Goal: Information Seeking & Learning: Learn about a topic

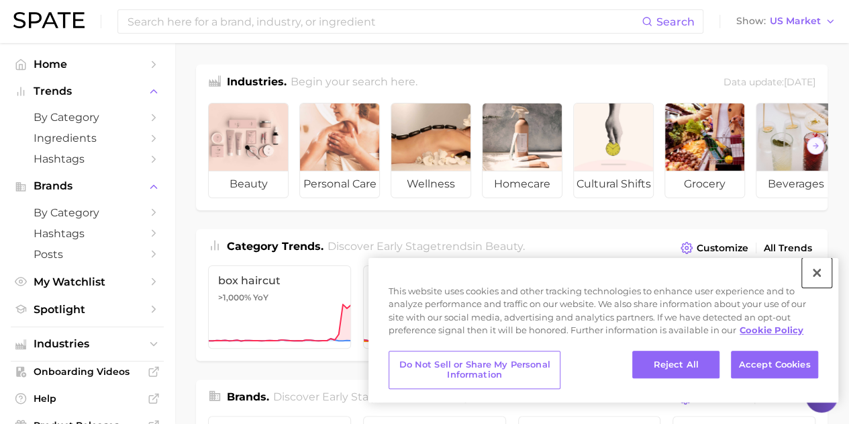
click at [819, 270] on button "Close" at bounding box center [817, 273] width 30 height 30
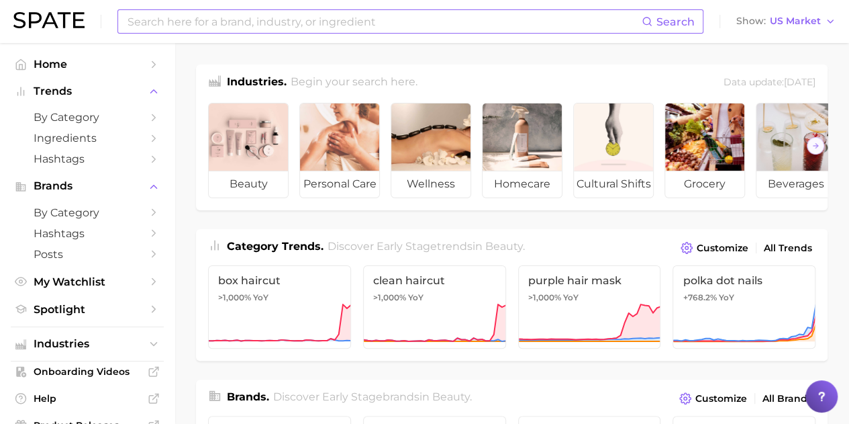
click at [404, 28] on input at bounding box center [383, 21] width 515 height 23
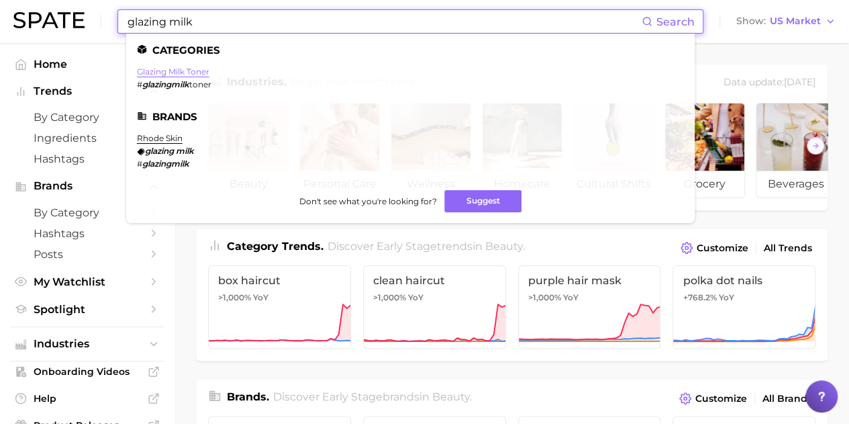
type input "glazing milk"
click at [187, 68] on link "glazing milk toner" at bounding box center [173, 71] width 72 height 10
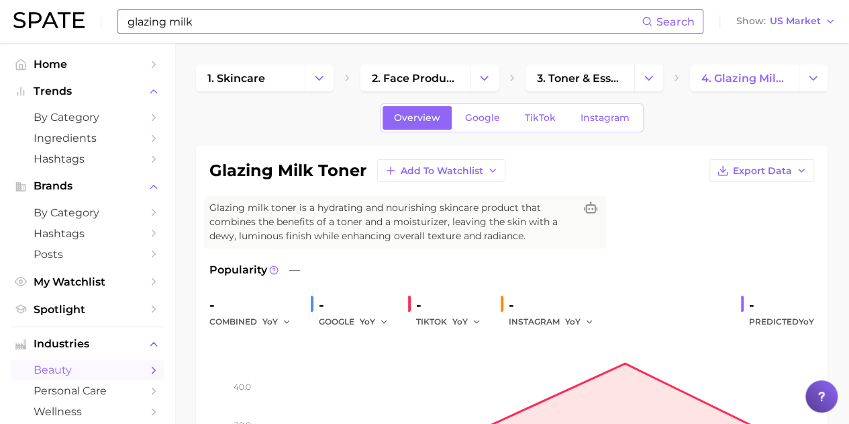
click at [219, 18] on input "glazing milk" at bounding box center [383, 21] width 515 height 23
type input "g"
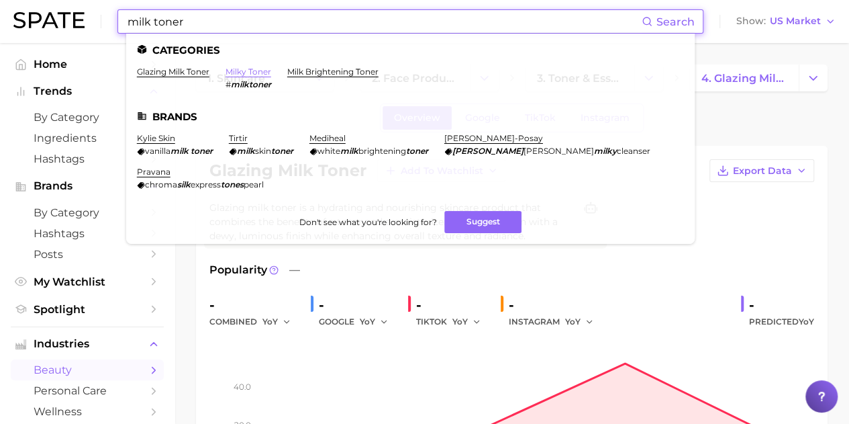
click at [265, 69] on link "milky toner" at bounding box center [249, 71] width 46 height 10
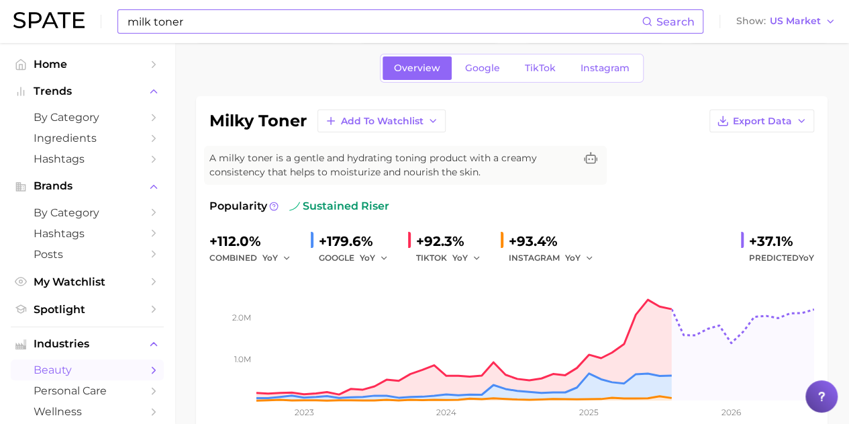
scroll to position [67, 0]
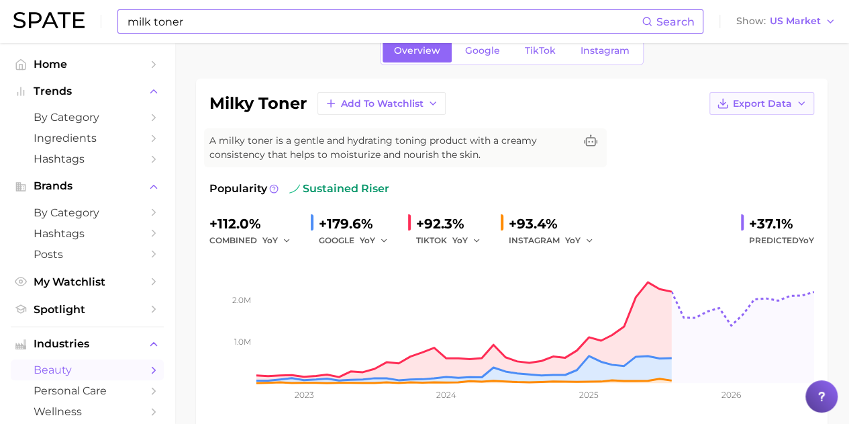
click at [791, 109] on button "Export Data" at bounding box center [761, 103] width 105 height 23
click at [766, 145] on button "Time Series Image" at bounding box center [740, 152] width 148 height 24
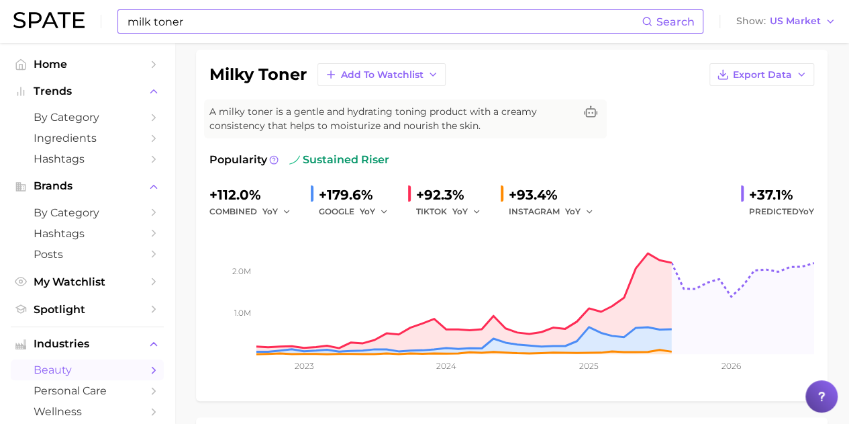
scroll to position [0, 0]
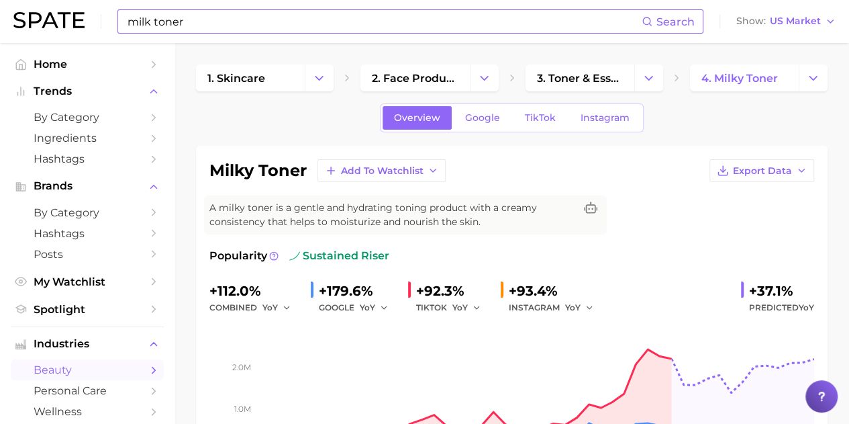
drag, startPoint x: 198, startPoint y: 36, endPoint x: 192, endPoint y: 26, distance: 11.7
click at [198, 36] on div "milk toner Search Show US Market" at bounding box center [424, 21] width 822 height 43
click at [191, 23] on input "milk toner" at bounding box center [383, 21] width 515 height 23
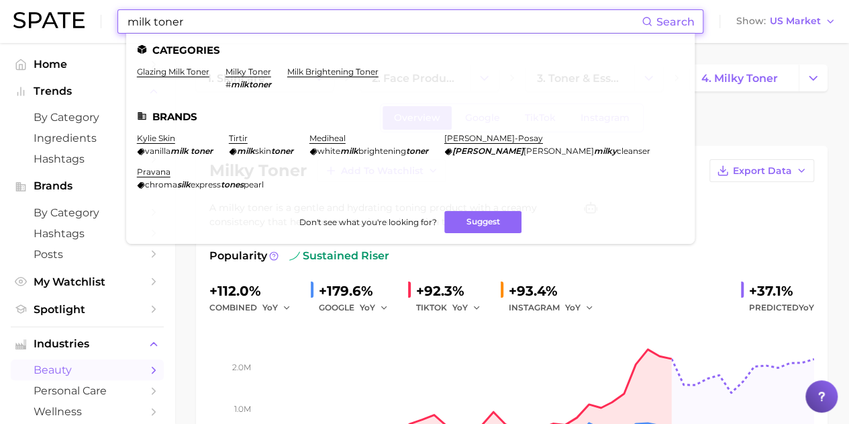
click at [191, 23] on input "milk toner" at bounding box center [383, 21] width 515 height 23
click at [336, 70] on link "milk brightening toner" at bounding box center [332, 71] width 91 height 10
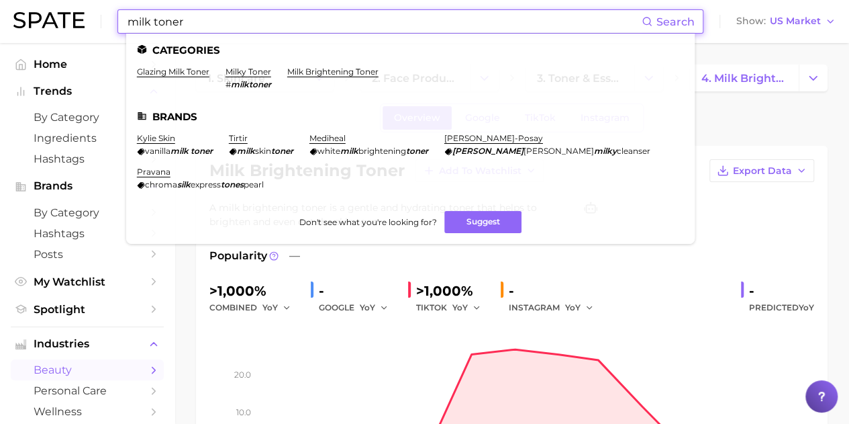
click at [184, 29] on input "milk toner" at bounding box center [383, 21] width 515 height 23
click at [169, 70] on link "glazing milk toner" at bounding box center [173, 71] width 72 height 10
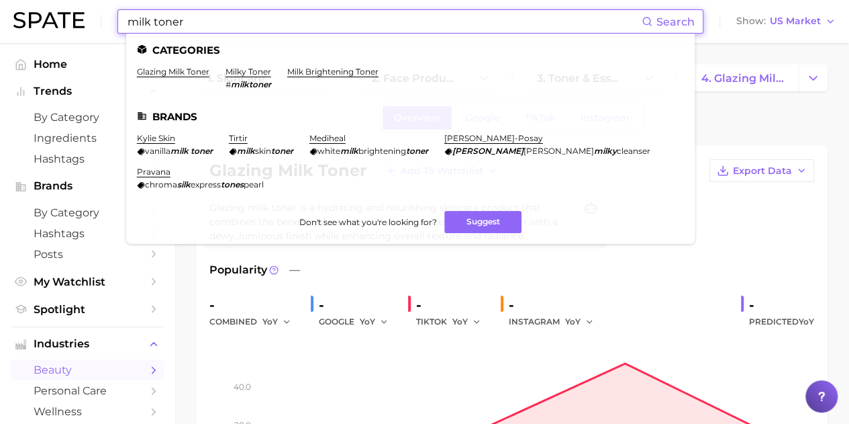
click at [208, 22] on input "milk toner" at bounding box center [383, 21] width 515 height 23
click at [211, 21] on input "milk toner" at bounding box center [383, 21] width 515 height 23
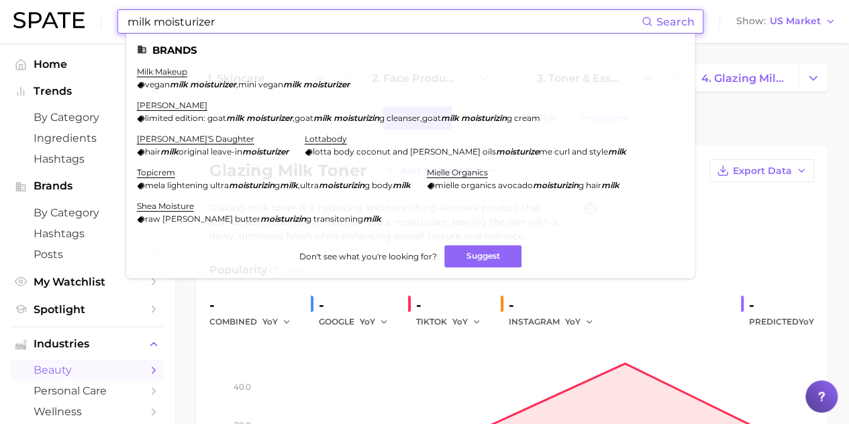
drag, startPoint x: 150, startPoint y: 21, endPoint x: 341, endPoint y: 17, distance: 190.7
click at [341, 17] on input "milk moisturizer" at bounding box center [383, 21] width 515 height 23
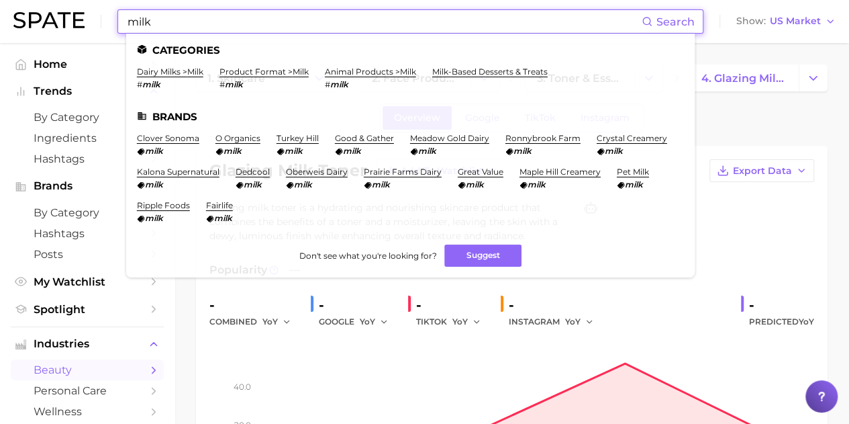
click at [183, 26] on input "milk" at bounding box center [383, 21] width 515 height 23
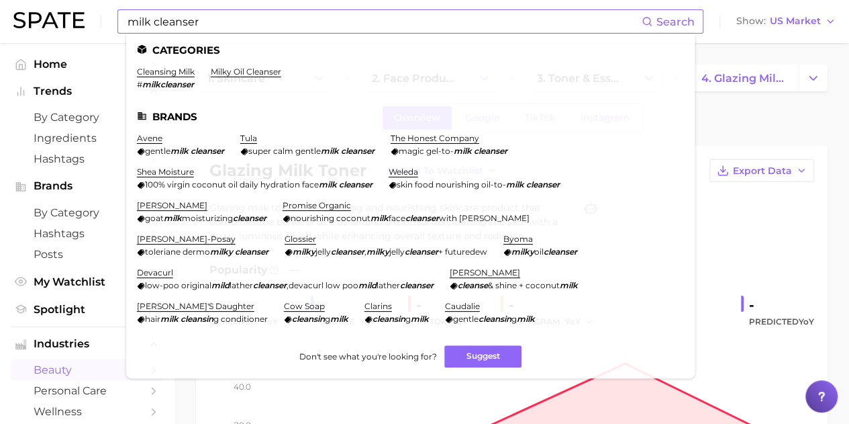
click at [169, 65] on ul "Categories cleansing milk # milkcleanser milky oil cleanser Brands avene gentle…" at bounding box center [410, 206] width 568 height 344
click at [170, 72] on link "cleansing milk" at bounding box center [166, 71] width 58 height 10
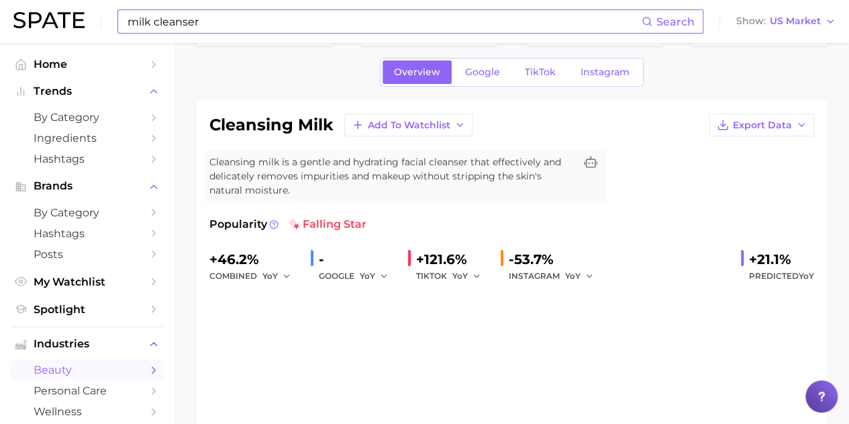
scroll to position [67, 0]
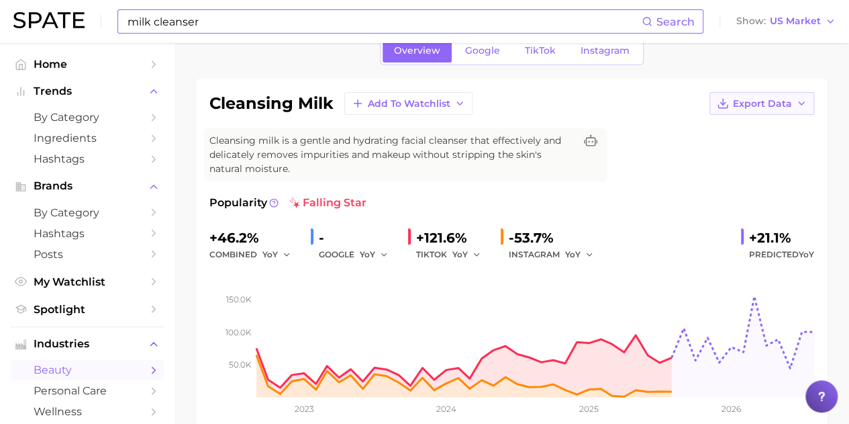
click at [780, 107] on span "Export Data" at bounding box center [762, 103] width 59 height 11
click at [752, 151] on span "Time Series Image" at bounding box center [734, 152] width 90 height 11
click at [193, 7] on div "milk cleanser Search Show US Market" at bounding box center [424, 21] width 822 height 43
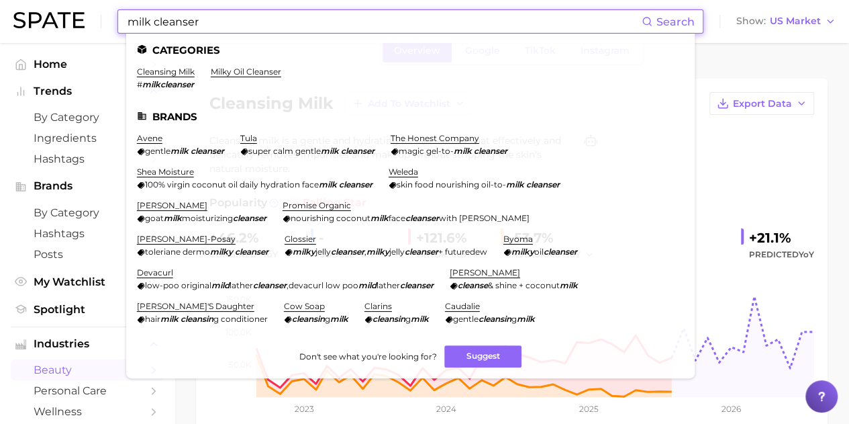
click at [191, 20] on input "milk cleanser" at bounding box center [383, 21] width 515 height 23
click at [249, 73] on link "milky oil cleanser" at bounding box center [246, 71] width 70 height 10
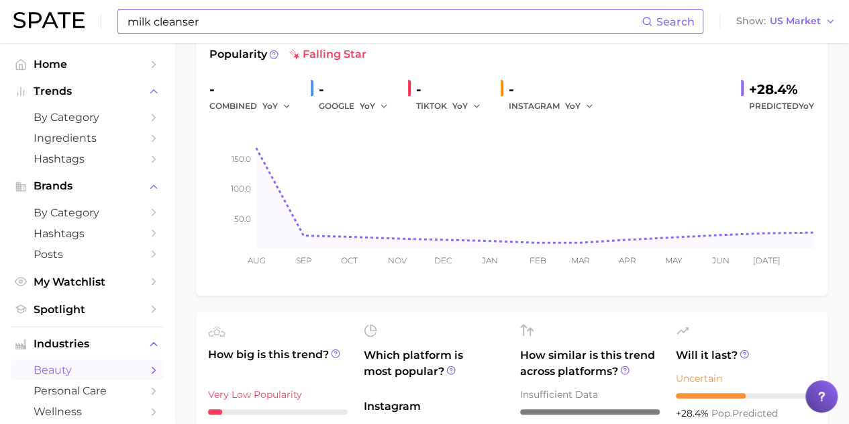
scroll to position [67, 0]
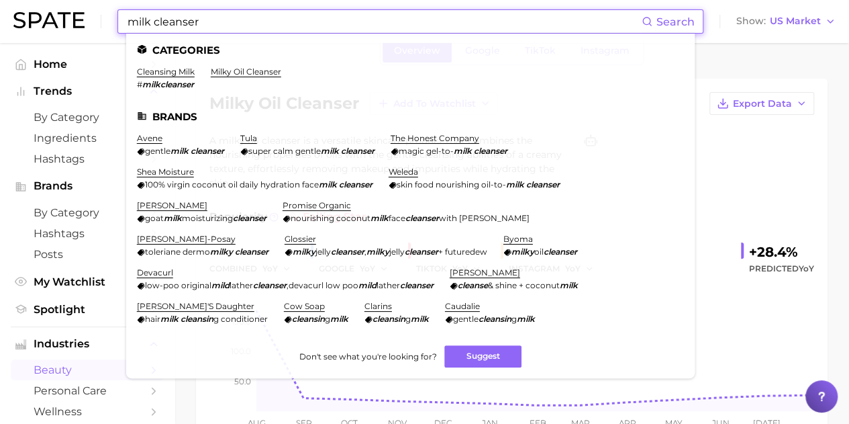
drag, startPoint x: 248, startPoint y: 23, endPoint x: 152, endPoint y: 30, distance: 96.9
click at [152, 30] on input "milk cleanser" at bounding box center [383, 21] width 515 height 23
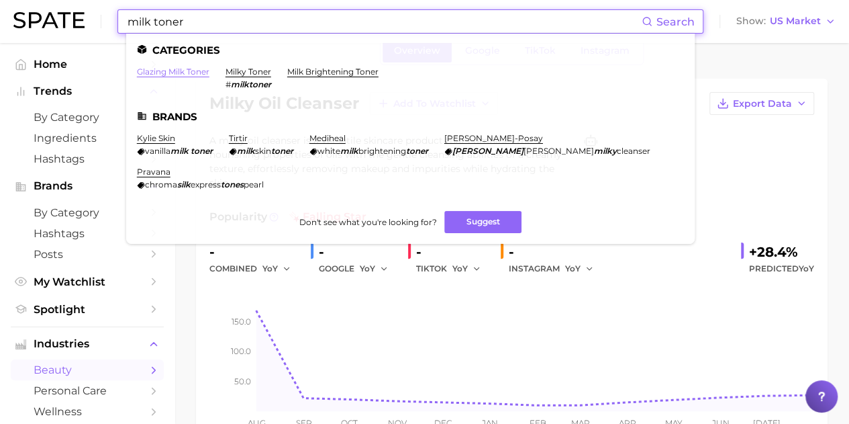
type input "milk toner"
click at [169, 74] on link "glazing milk toner" at bounding box center [173, 71] width 72 height 10
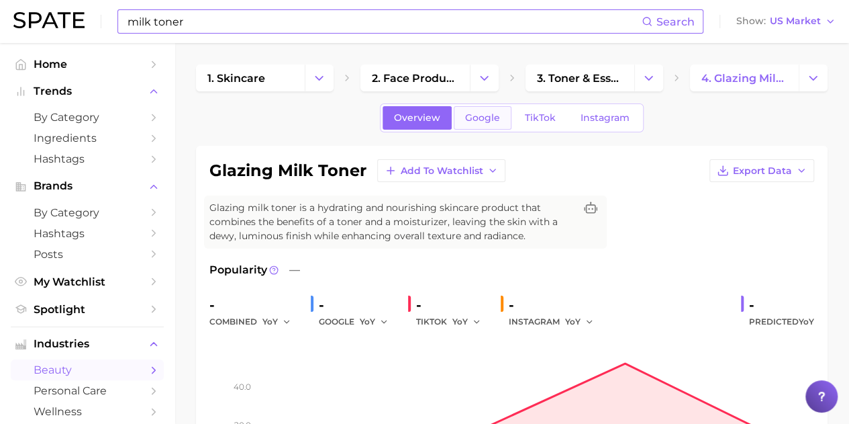
click at [472, 121] on span "Google" at bounding box center [482, 117] width 35 height 11
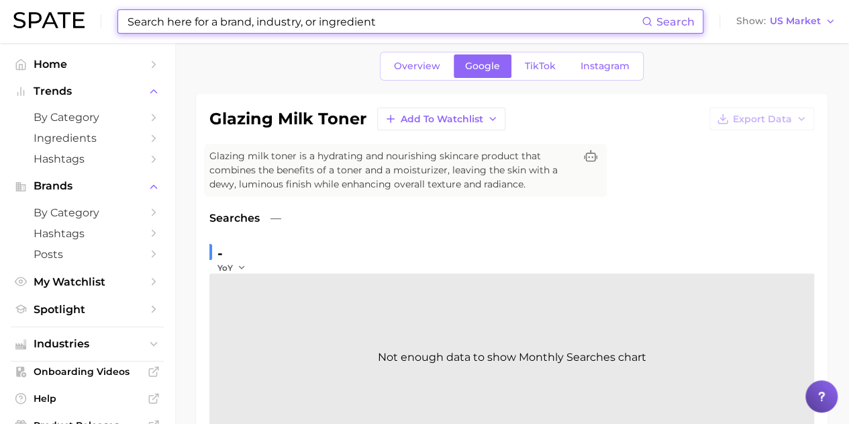
scroll to position [521, 0]
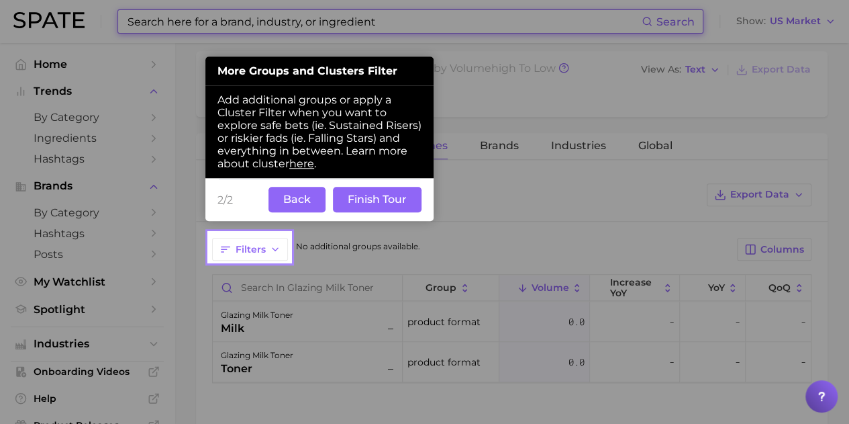
click at [303, 198] on button "Back" at bounding box center [296, 200] width 57 height 26
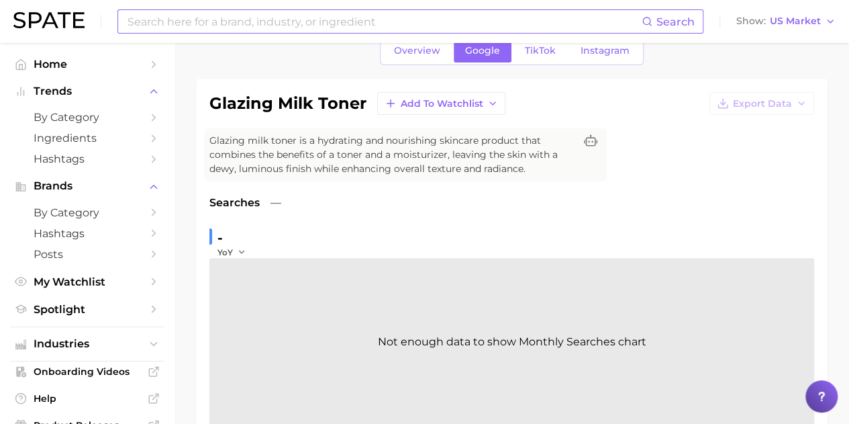
scroll to position [52, 0]
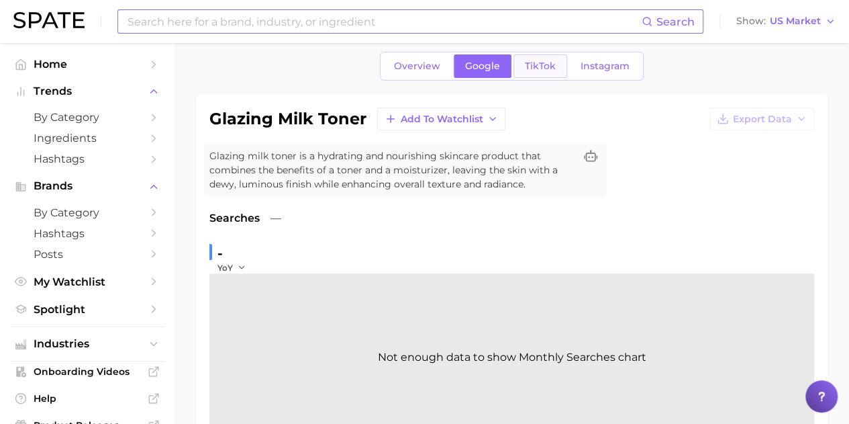
click at [537, 68] on span "TikTok" at bounding box center [540, 65] width 31 height 11
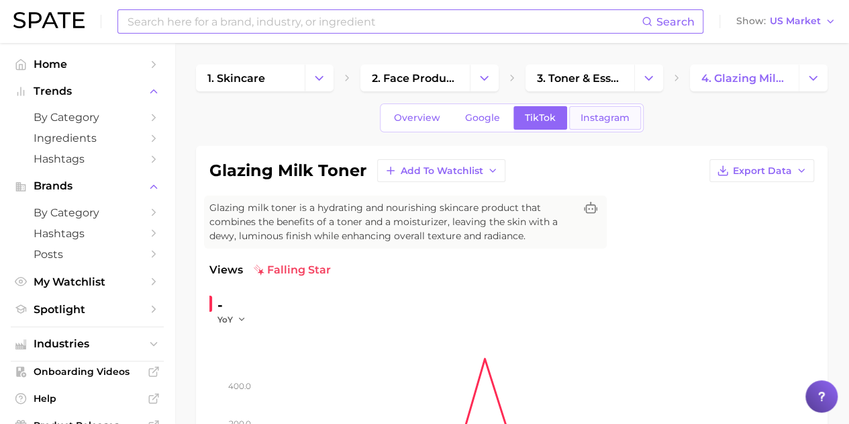
click at [601, 119] on span "Instagram" at bounding box center [605, 117] width 49 height 11
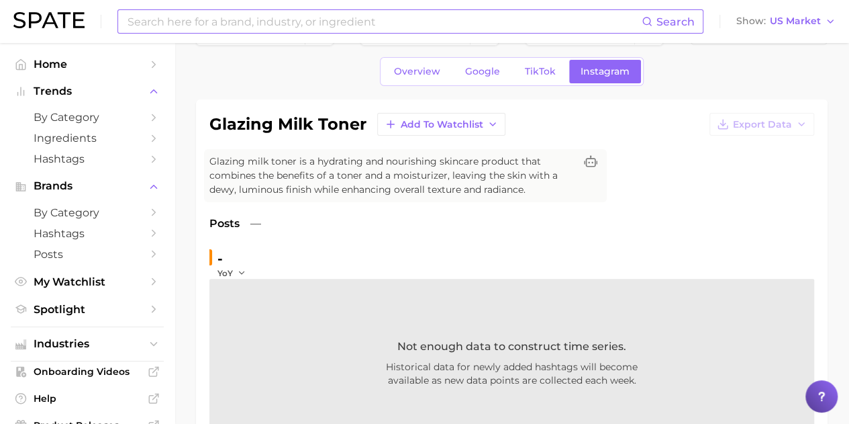
scroll to position [67, 0]
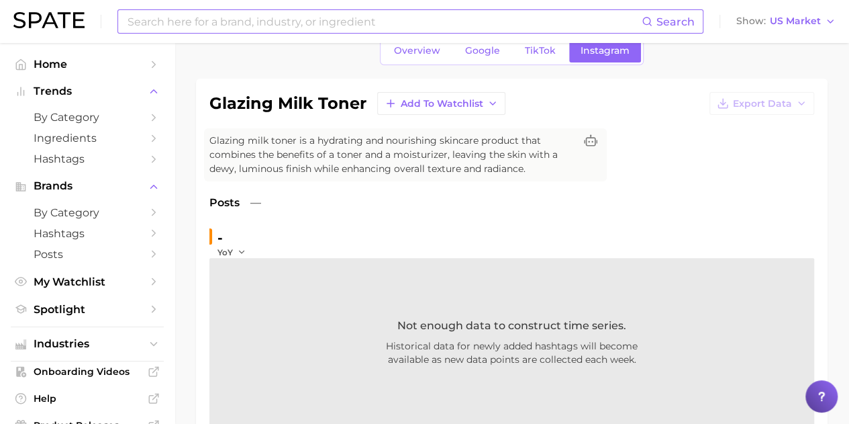
drag, startPoint x: 248, startPoint y: 30, endPoint x: 228, endPoint y: 44, distance: 23.6
click at [248, 30] on input at bounding box center [383, 21] width 515 height 23
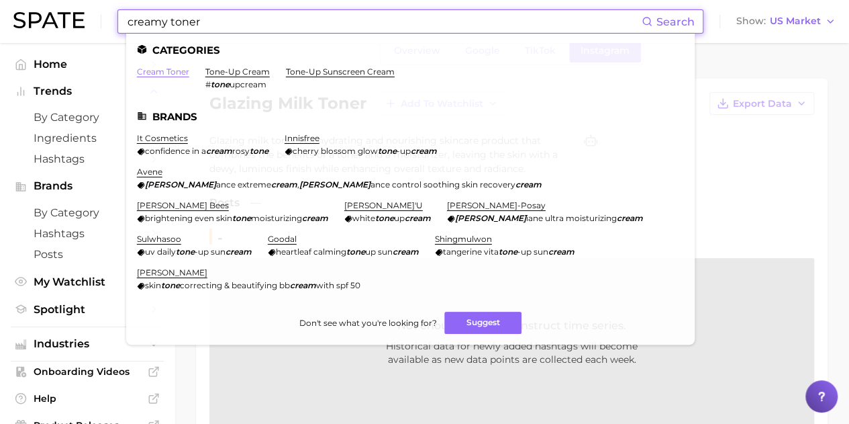
type input "creamy toner"
click at [181, 69] on link "cream toner" at bounding box center [163, 71] width 52 height 10
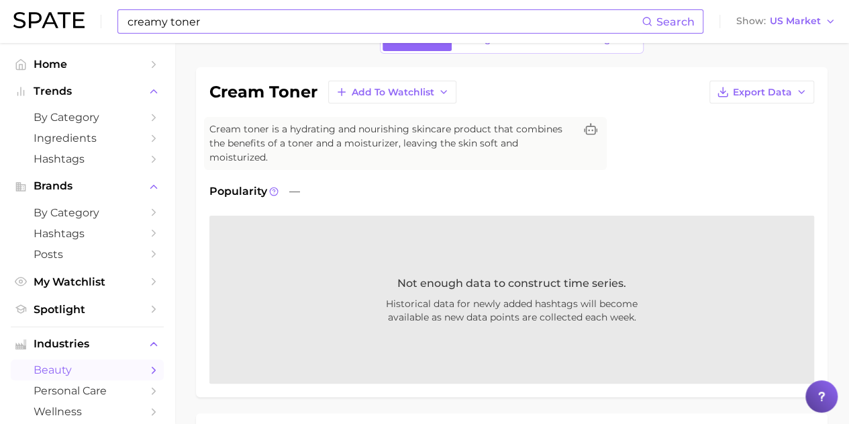
scroll to position [11, 0]
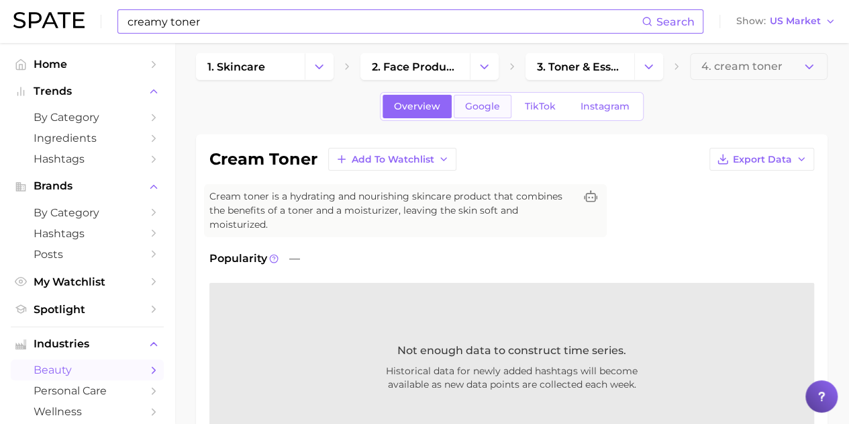
click at [497, 108] on span "Google" at bounding box center [482, 106] width 35 height 11
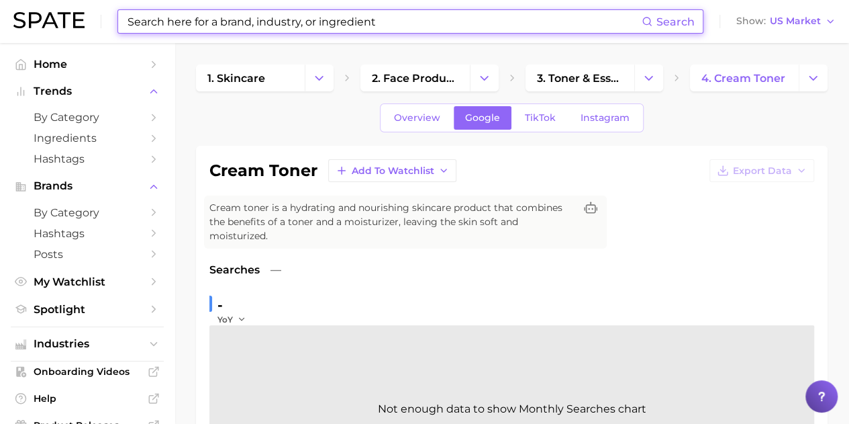
click at [536, 111] on link "TikTok" at bounding box center [540, 117] width 54 height 23
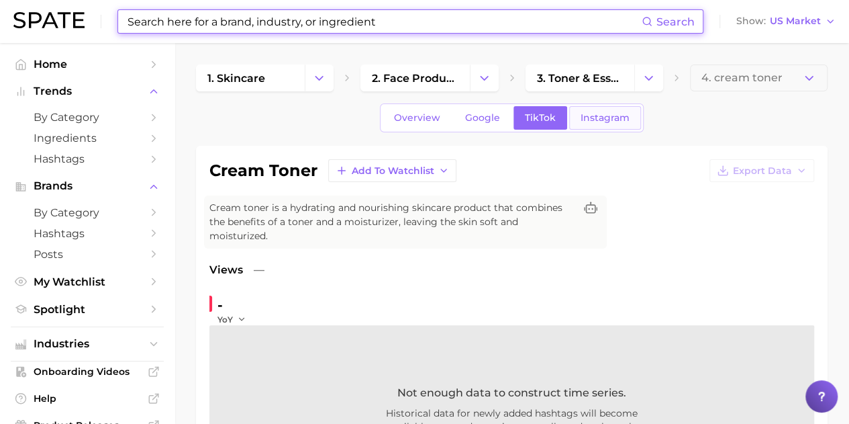
click at [597, 124] on link "Instagram" at bounding box center [605, 117] width 72 height 23
click at [204, 12] on input at bounding box center [383, 21] width 515 height 23
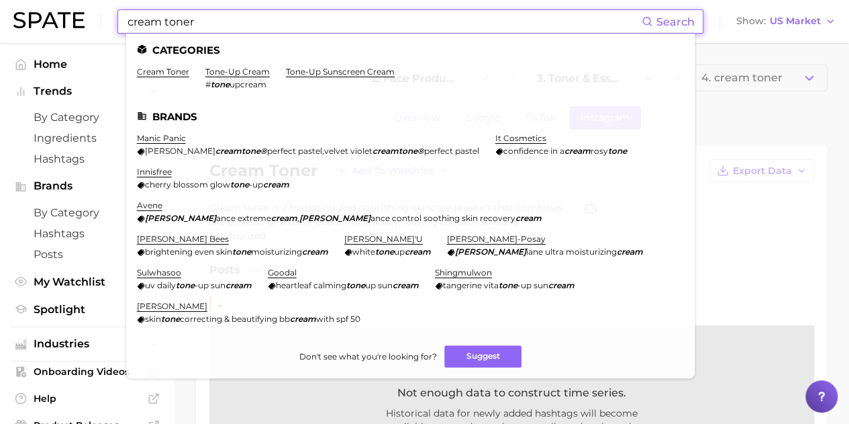
drag, startPoint x: 223, startPoint y: 17, endPoint x: 100, endPoint y: 11, distance: 123.6
click at [100, 11] on div "cream toner Search Categories cream toner tone-up cream # tone upcream tone-up …" at bounding box center [424, 21] width 822 height 43
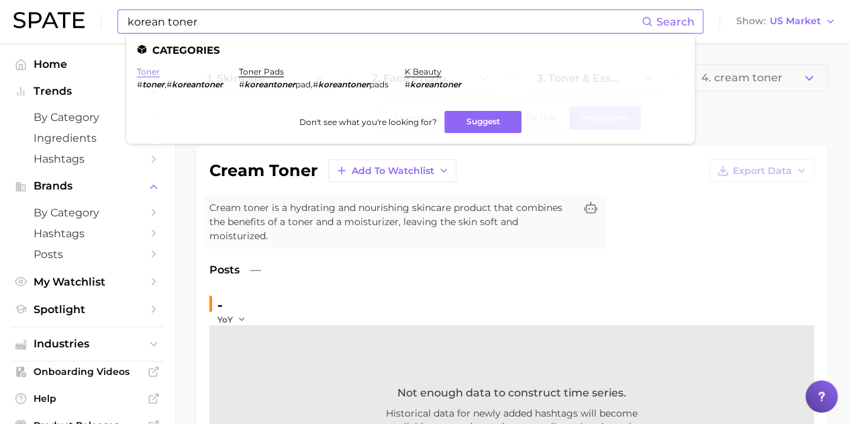
click at [139, 76] on link "toner" at bounding box center [148, 71] width 23 height 10
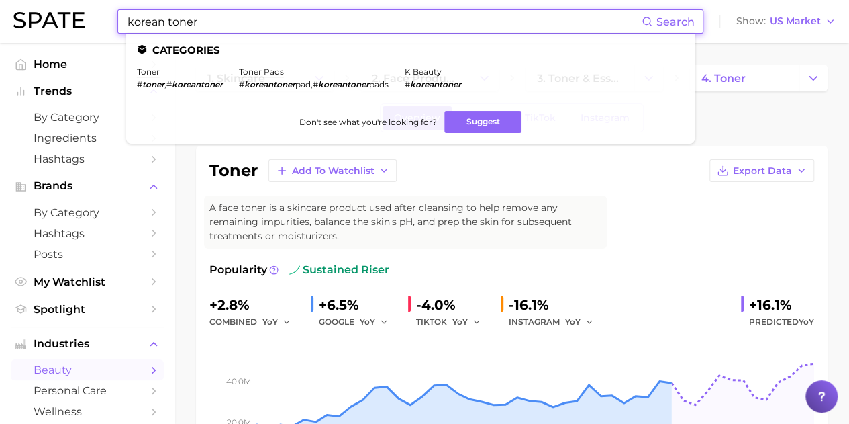
drag, startPoint x: 203, startPoint y: 25, endPoint x: 168, endPoint y: 22, distance: 35.7
click at [168, 22] on input "korean toner" at bounding box center [383, 21] width 515 height 23
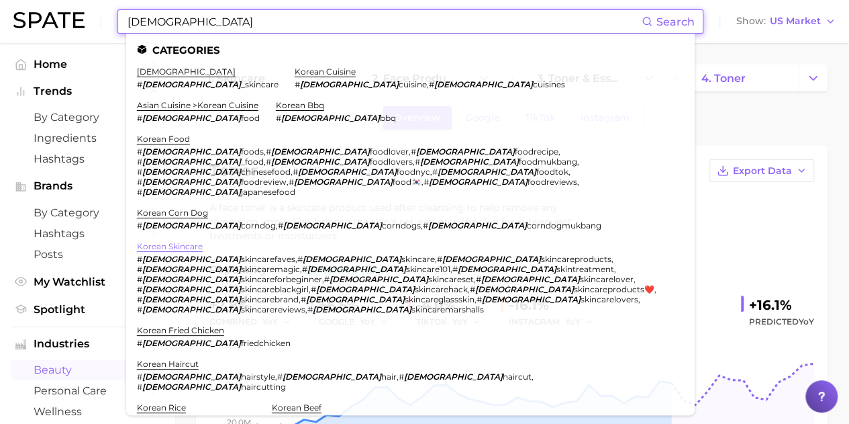
type input "[DEMOGRAPHIC_DATA]"
click at [189, 241] on link "korean skincare" at bounding box center [170, 246] width 66 height 10
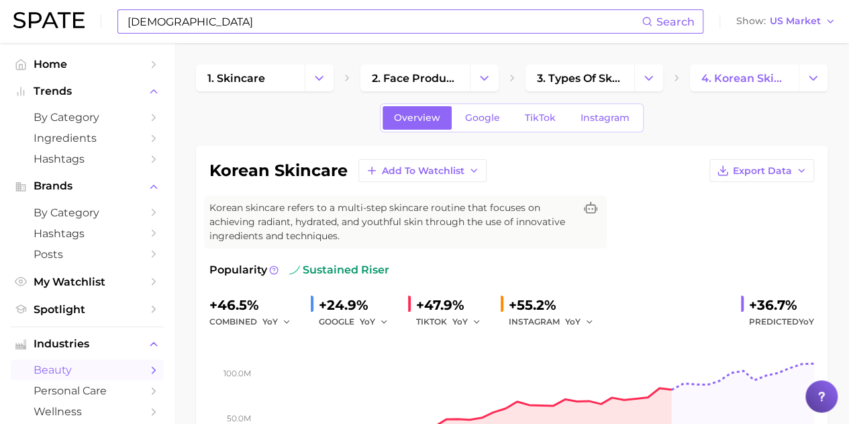
scroll to position [67, 0]
